Goal: Task Accomplishment & Management: Manage account settings

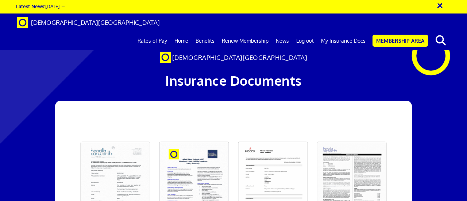
scroll to position [0, 1]
click at [348, 32] on link "My Insurance Docs" at bounding box center [343, 41] width 52 height 18
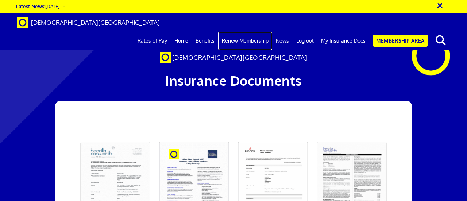
click at [249, 32] on link "Renew Membership" at bounding box center [245, 41] width 54 height 18
click at [251, 32] on link "Renew Membership" at bounding box center [245, 41] width 54 height 18
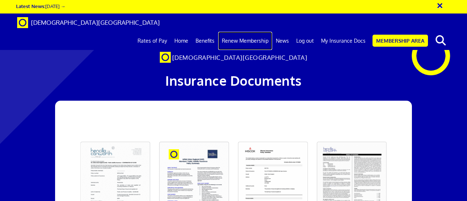
click at [237, 32] on link "Renew Membership" at bounding box center [245, 41] width 54 height 18
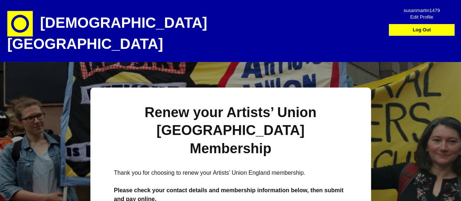
scroll to position [323, 0]
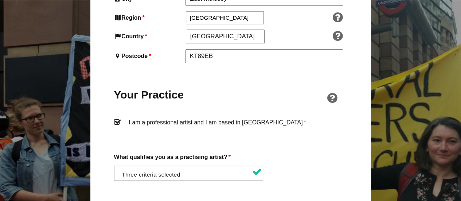
scroll to position [351, 0]
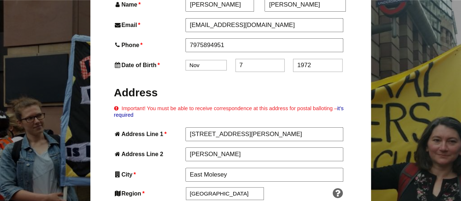
drag, startPoint x: 246, startPoint y: 31, endPoint x: 229, endPoint y: 33, distance: 17.2
click at [229, 59] on div "Date of Birth * Jan Feb Mar Apr May Jun Jul Aug Sep Oct Nov Dec 7 1972" at bounding box center [230, 65] width 233 height 13
type input "8"
click at [282, 85] on h2 "Address" at bounding box center [230, 92] width 233 height 14
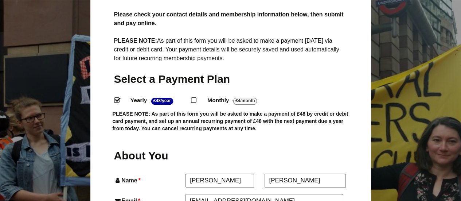
scroll to position [0, 0]
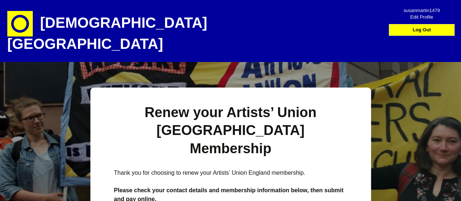
click at [17, 21] on img at bounding box center [20, 24] width 26 height 26
click at [414, 31] on link "Log Out" at bounding box center [422, 29] width 62 height 11
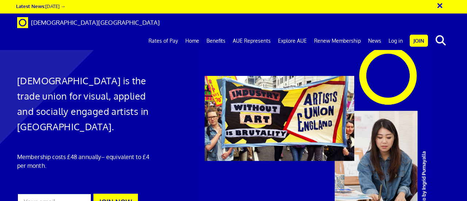
scroll to position [0, 1]
click at [395, 32] on link "Log in" at bounding box center [396, 41] width 22 height 18
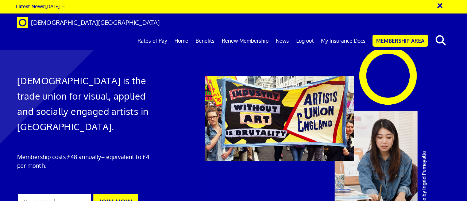
scroll to position [0, 1]
click at [343, 32] on link "My Insurance Docs" at bounding box center [343, 41] width 52 height 18
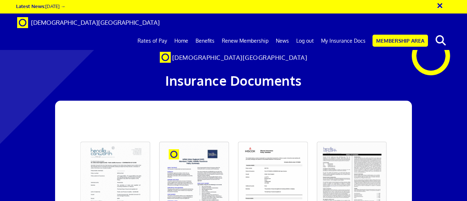
scroll to position [0, 1]
